Goal: Navigation & Orientation: Find specific page/section

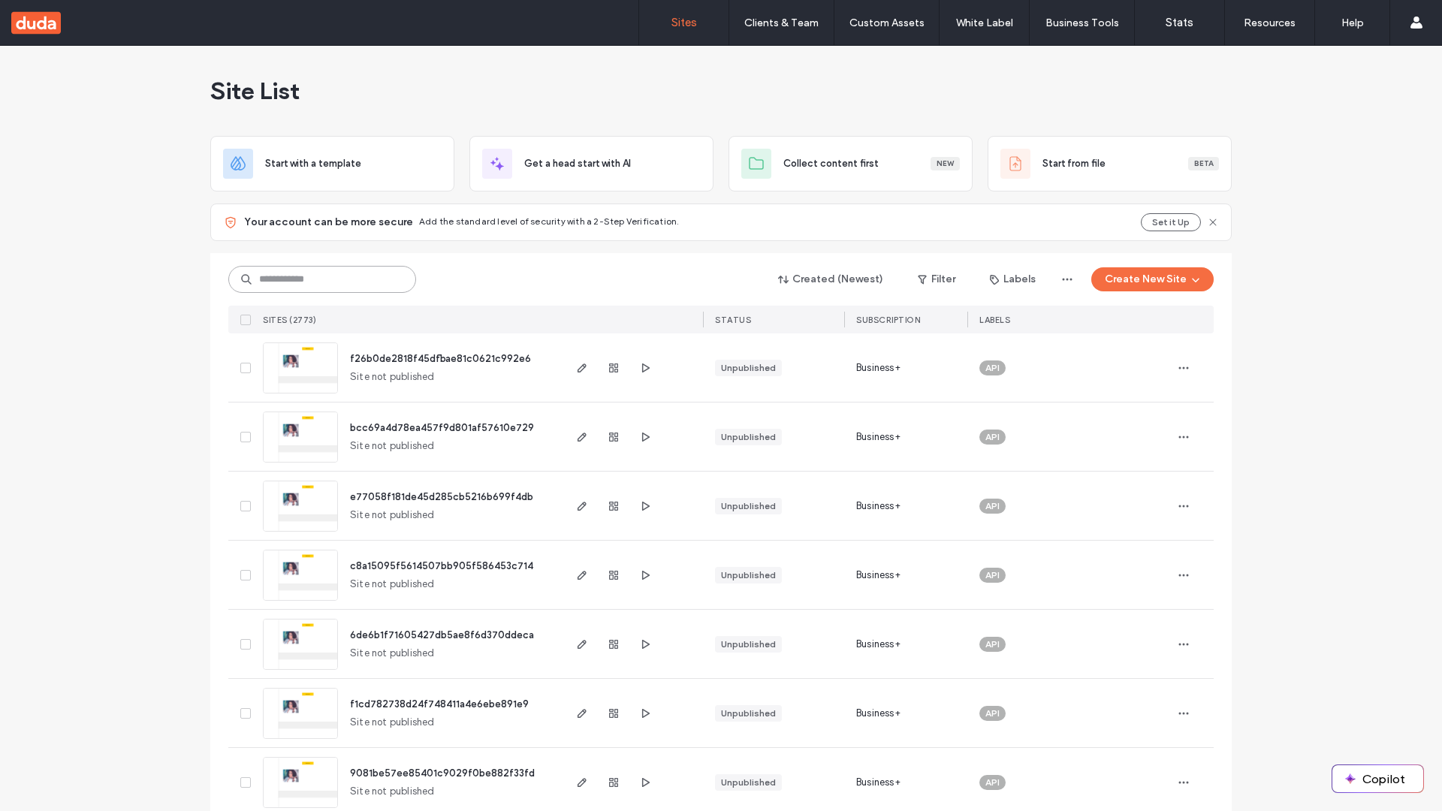
click at [322, 279] on input at bounding box center [322, 279] width 188 height 27
type input "**********"
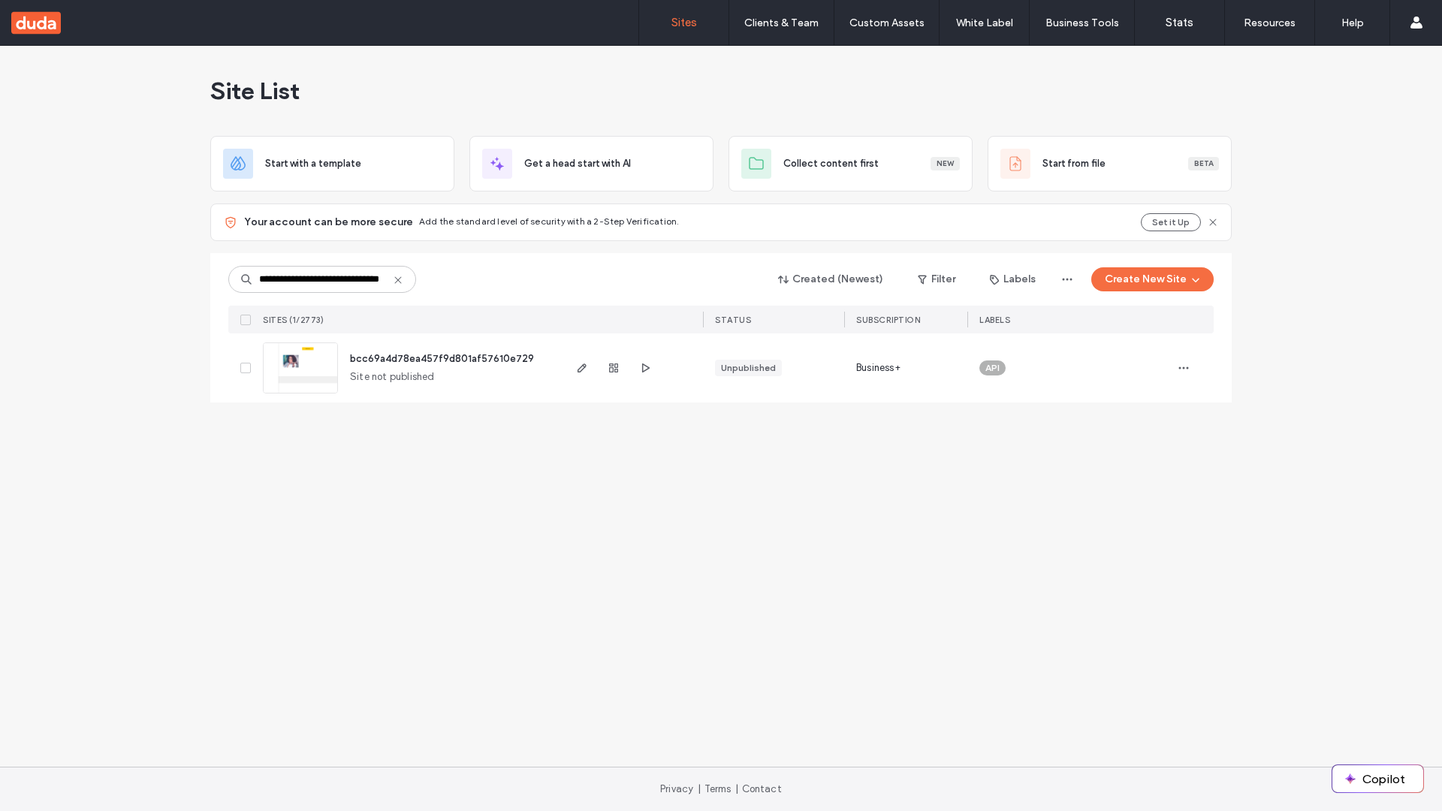
click at [442, 358] on span "bcc69a4d78ea457f9d801af57610e729" at bounding box center [442, 358] width 184 height 11
